Goal: Information Seeking & Learning: Find specific fact

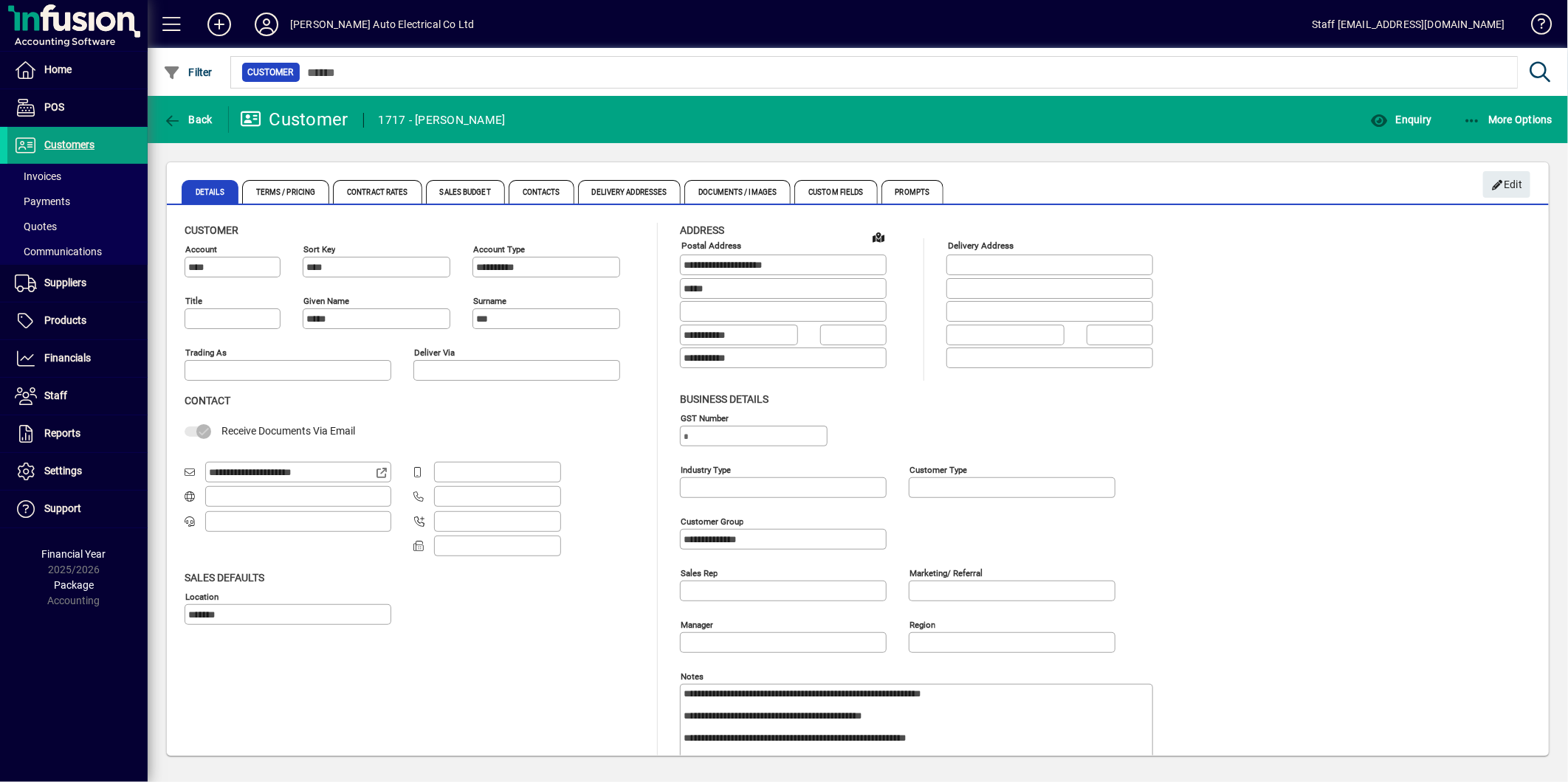
scroll to position [121, 0]
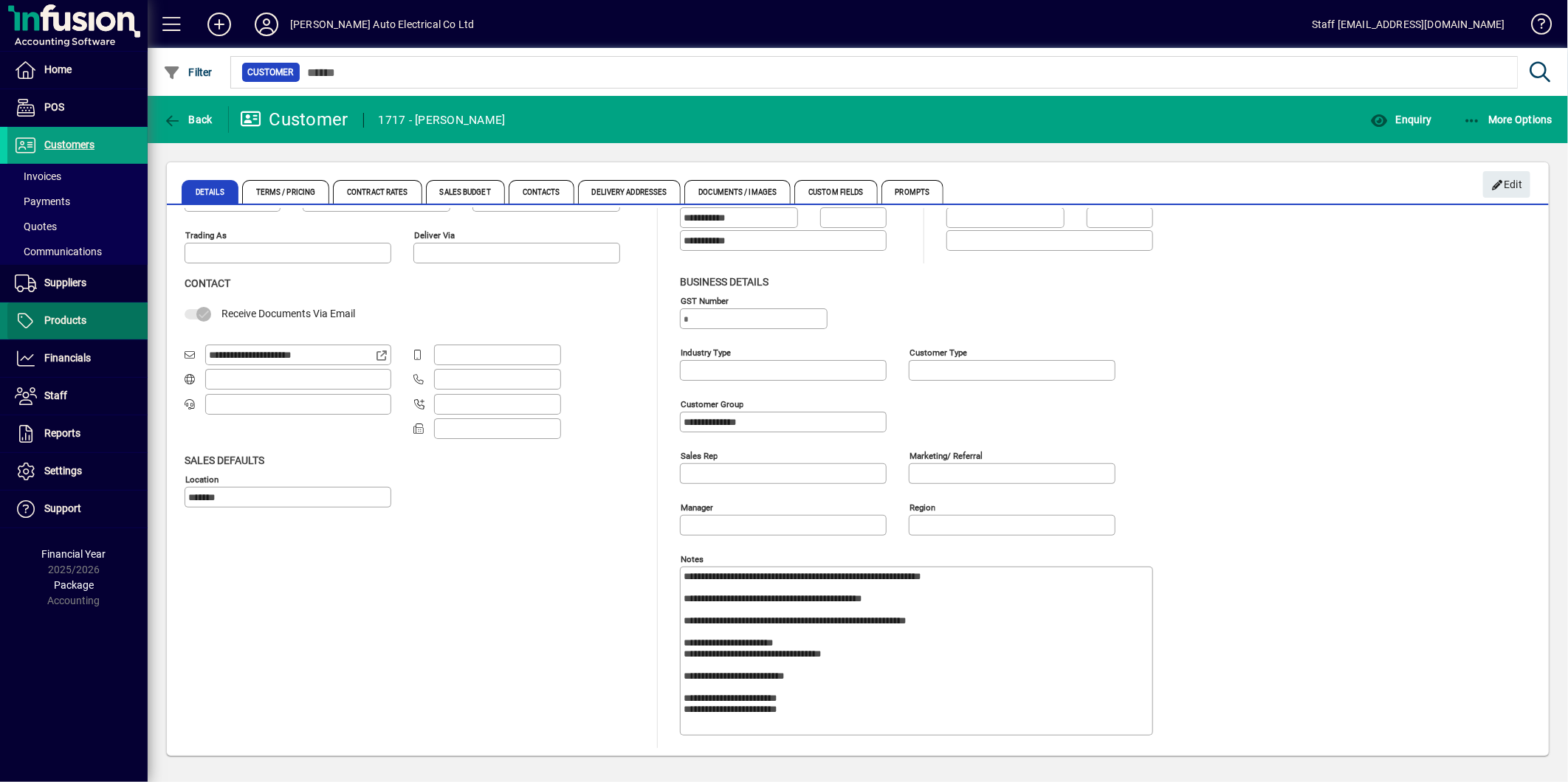
click at [45, 310] on span at bounding box center [78, 320] width 140 height 36
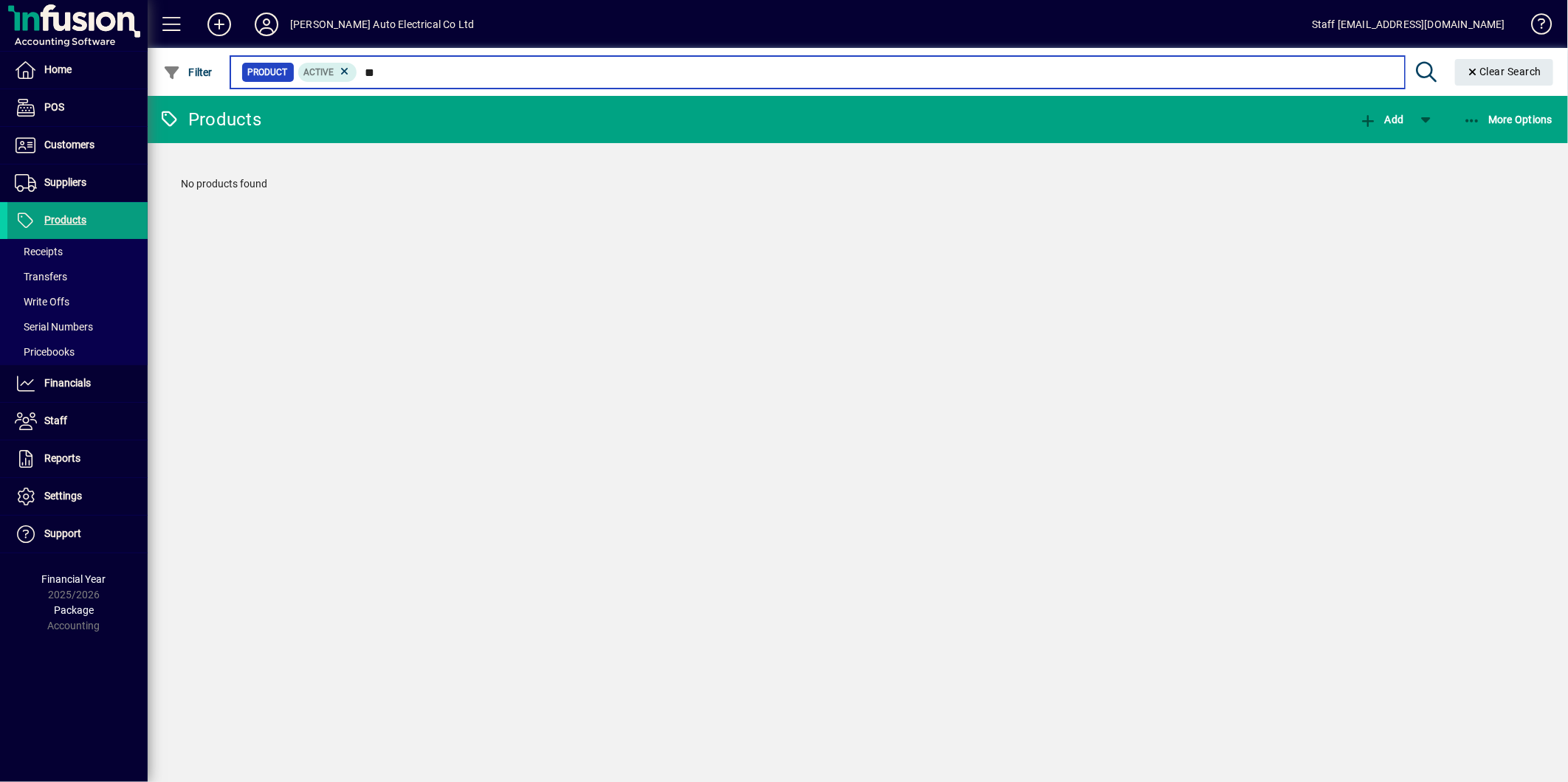
type input "*"
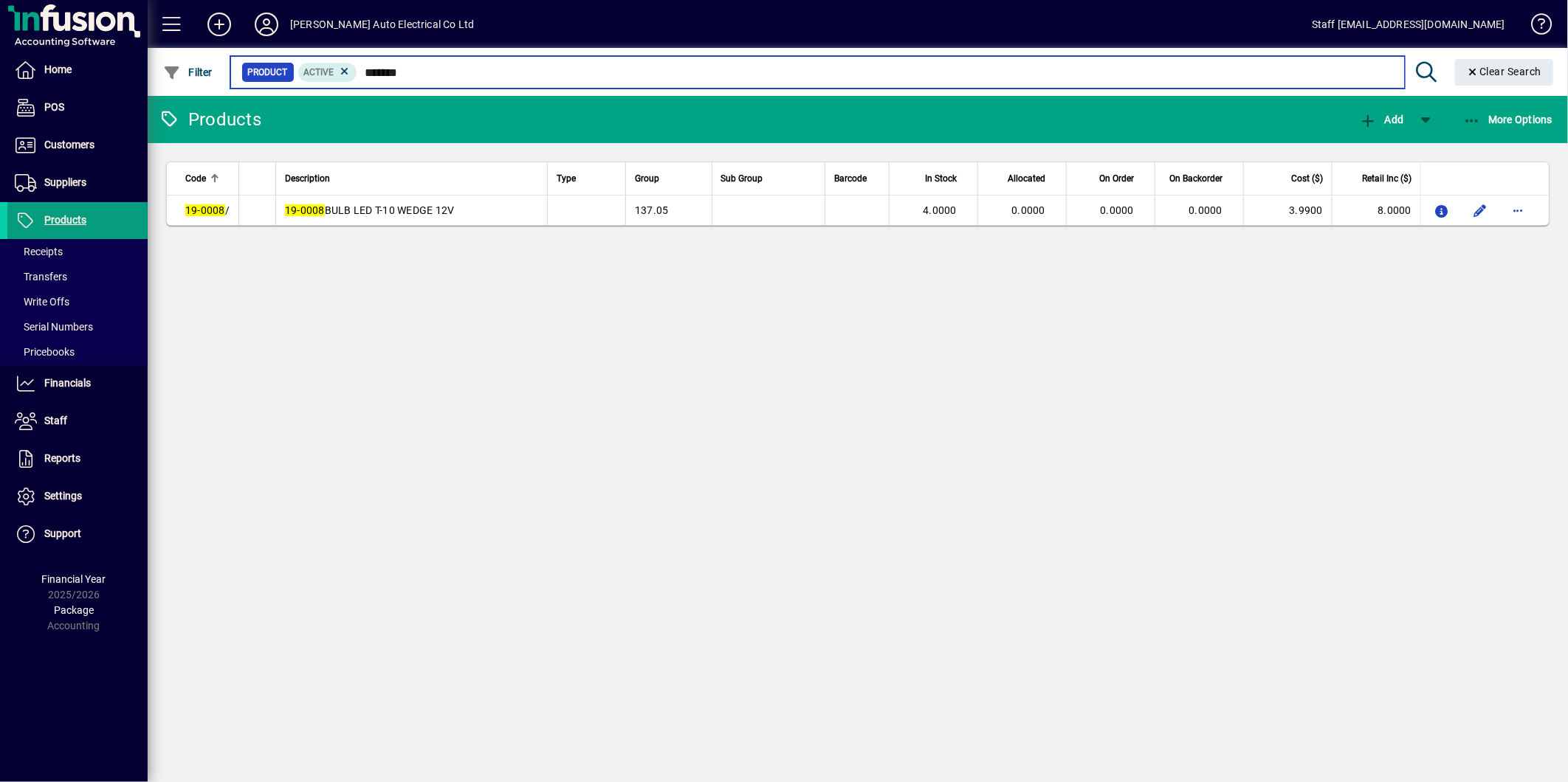
type input "*******"
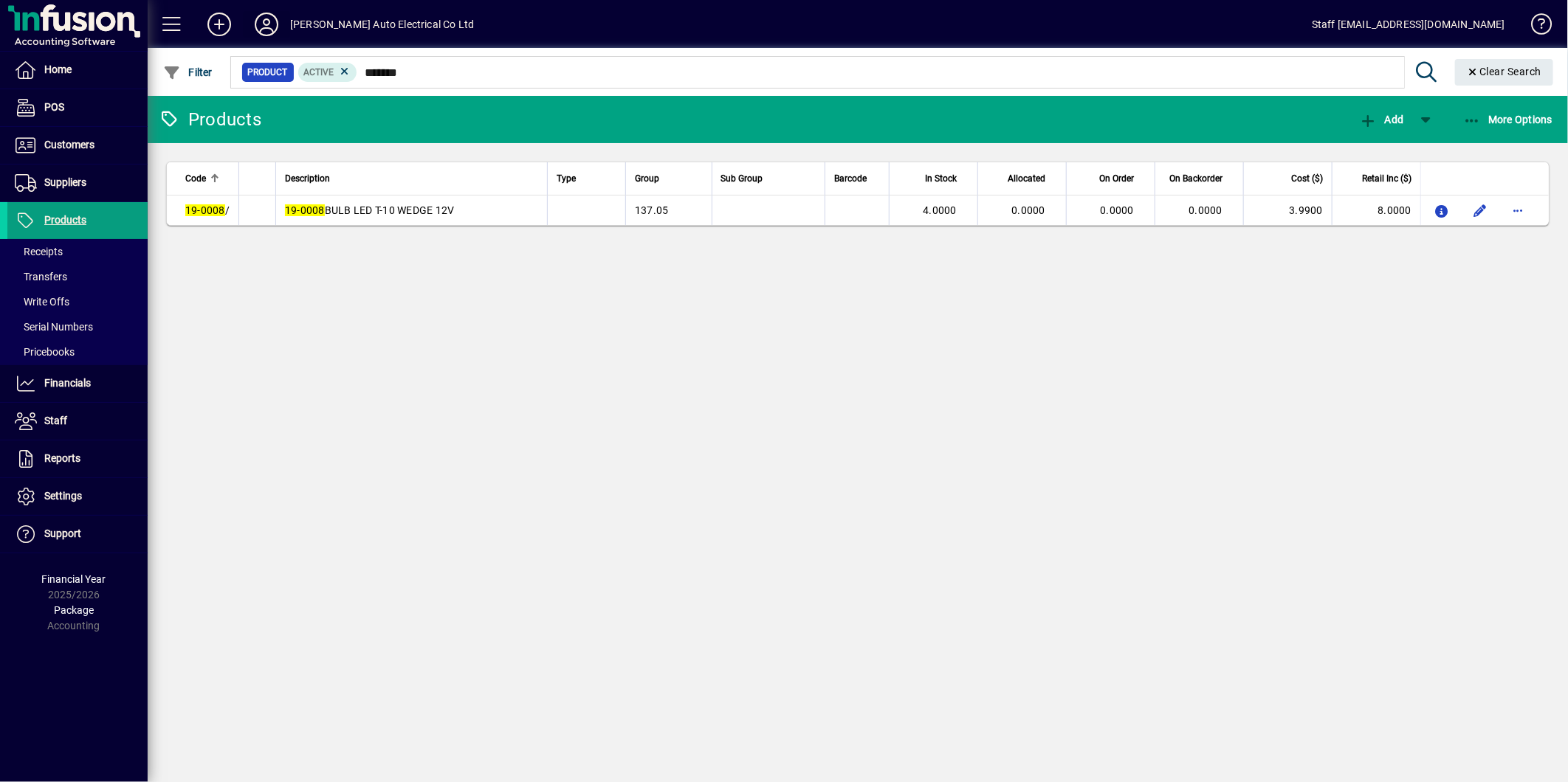
click at [253, 21] on icon at bounding box center [267, 24] width 30 height 24
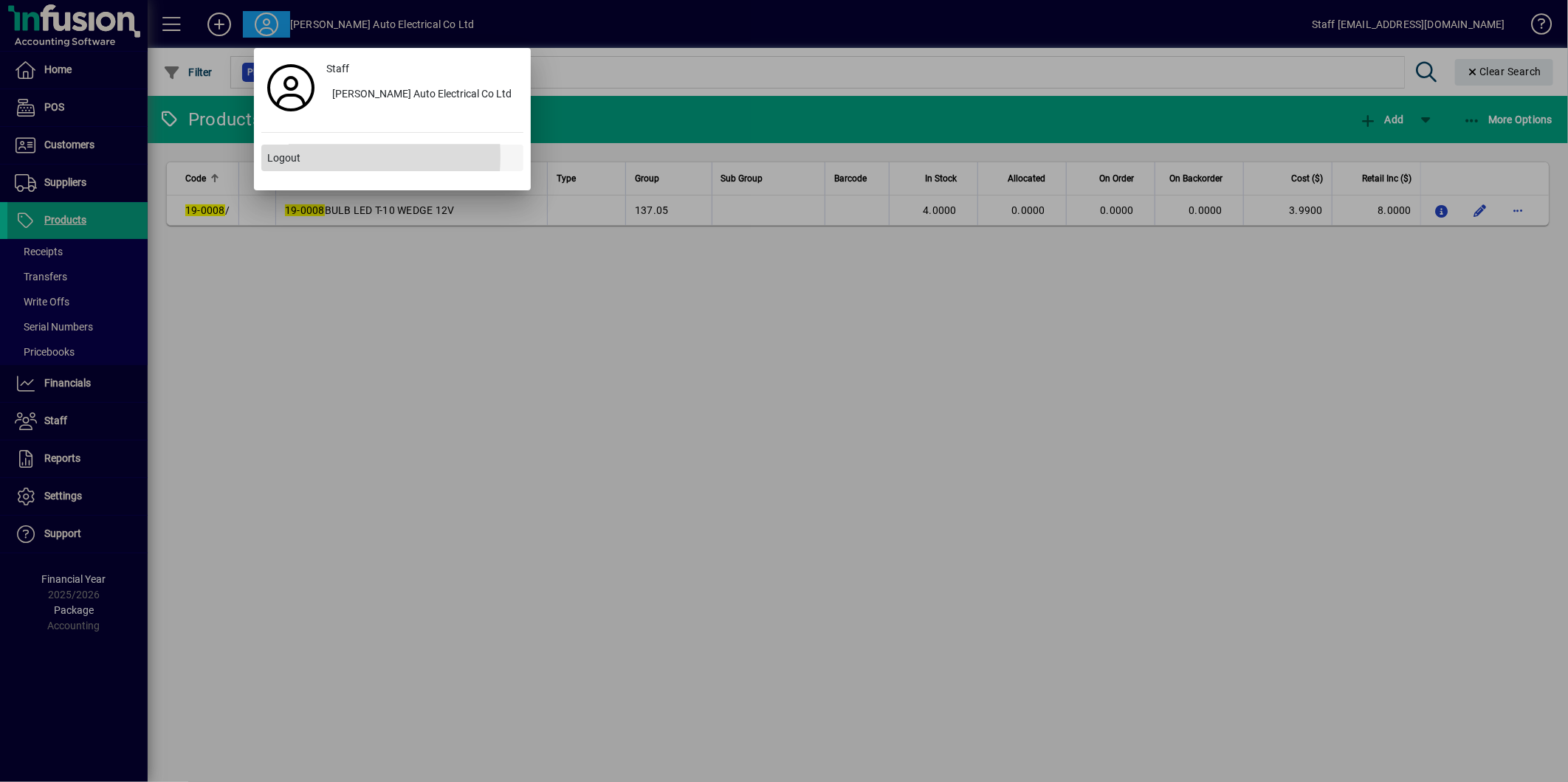
click at [301, 156] on span at bounding box center [392, 158] width 262 height 36
